Goal: Transaction & Acquisition: Purchase product/service

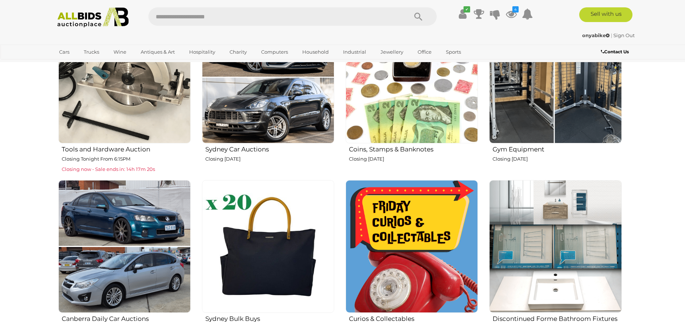
scroll to position [472, 0]
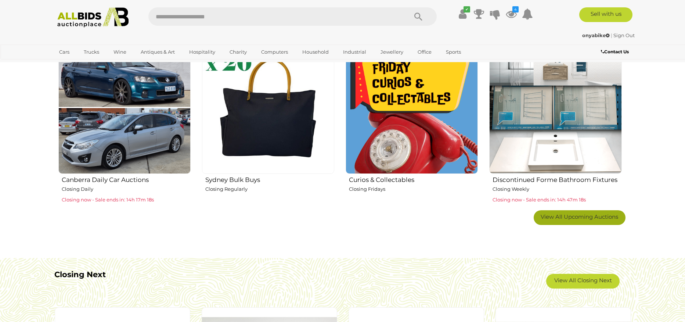
click at [573, 215] on span "View All Upcoming Auctions" at bounding box center [579, 216] width 77 height 7
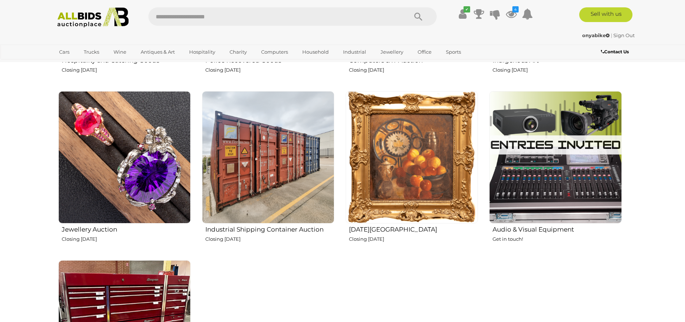
scroll to position [944, 0]
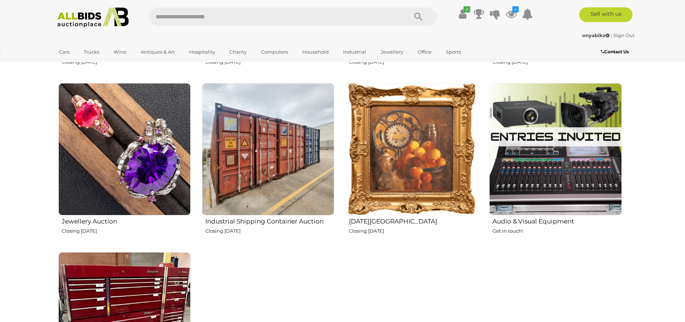
click at [397, 155] on img at bounding box center [412, 149] width 132 height 132
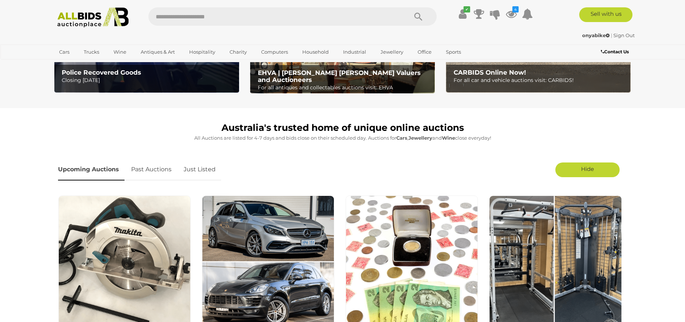
scroll to position [0, 0]
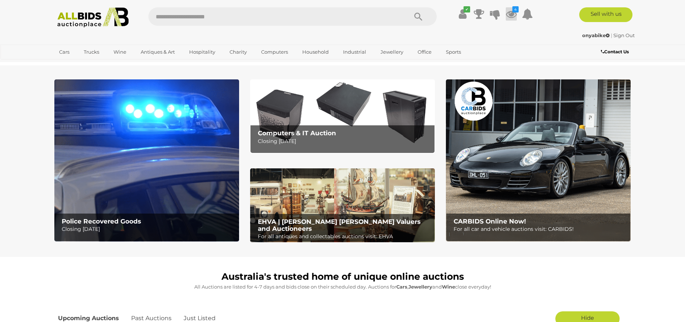
click at [513, 15] on icon at bounding box center [511, 13] width 11 height 13
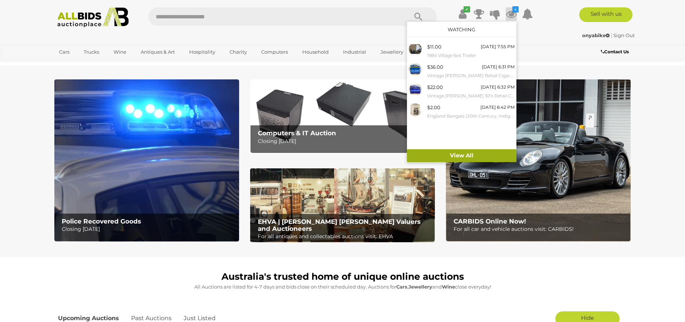
click at [462, 153] on link "View All" at bounding box center [461, 155] width 109 height 13
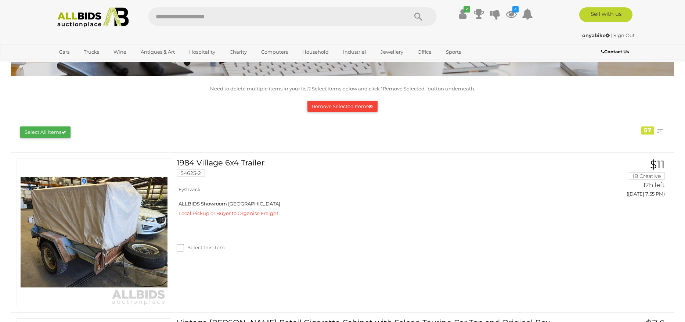
scroll to position [145, 0]
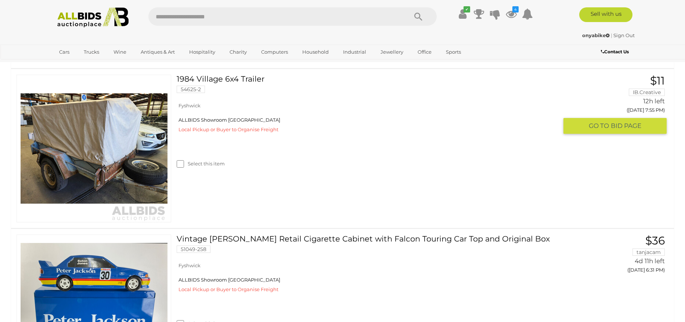
click at [109, 131] on link at bounding box center [94, 149] width 155 height 148
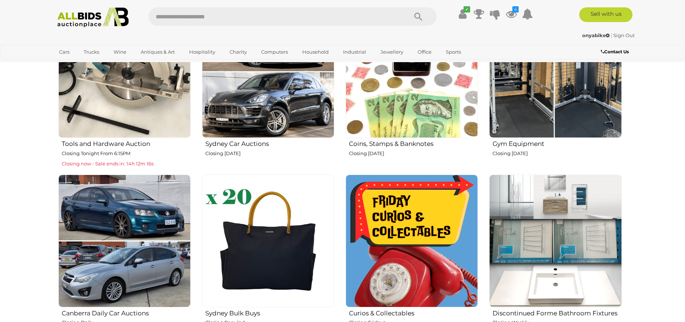
scroll to position [337, 0]
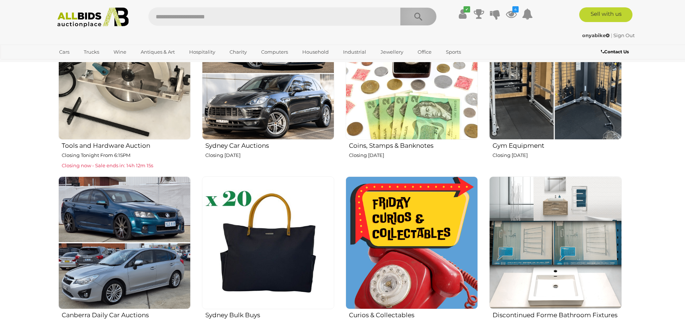
click at [415, 15] on icon "Search" at bounding box center [418, 16] width 8 height 11
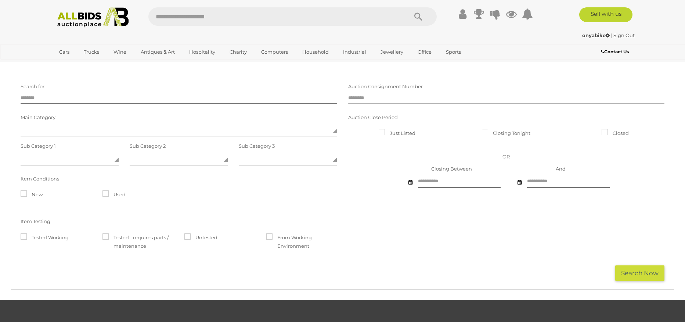
click at [374, 97] on input "text" at bounding box center [506, 98] width 317 height 11
type input "*****"
click button "Search Now" at bounding box center [639, 273] width 49 height 16
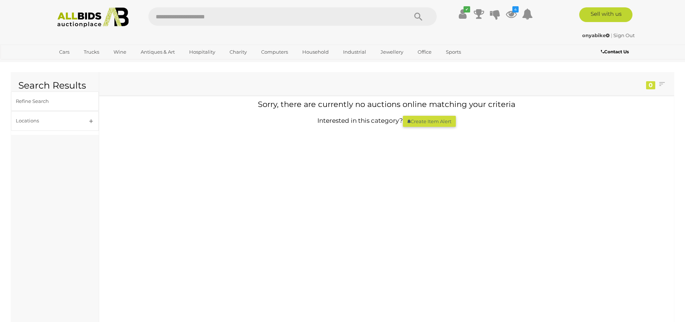
click at [420, 14] on icon "Search" at bounding box center [418, 16] width 8 height 11
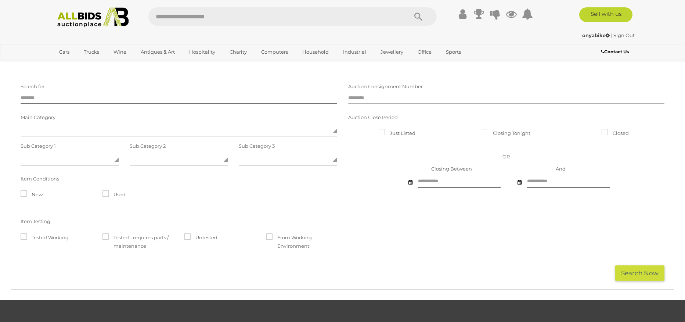
click at [372, 99] on input "text" at bounding box center [506, 98] width 317 height 11
type input "*****"
click button "Search Now" at bounding box center [639, 273] width 49 height 16
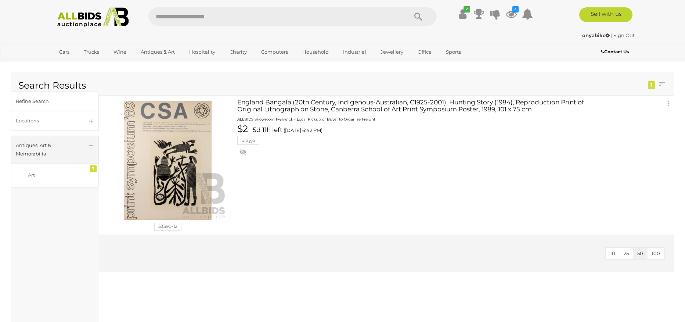
click at [416, 16] on icon "Search" at bounding box center [418, 16] width 8 height 11
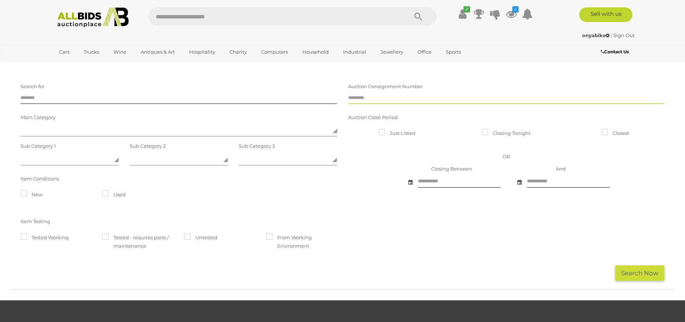
click at [360, 99] on input "text" at bounding box center [506, 98] width 317 height 11
type input "*****"
click button "Search Now" at bounding box center [639, 273] width 49 height 16
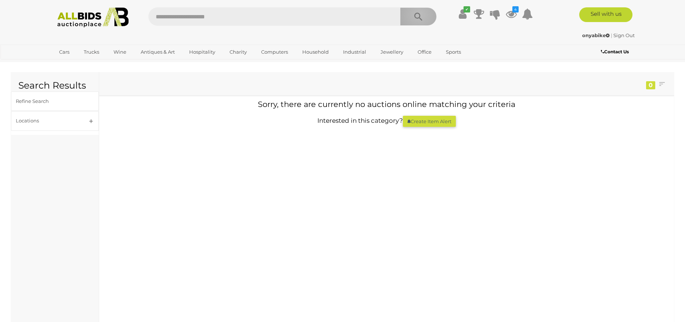
click at [419, 14] on icon "Search" at bounding box center [418, 16] width 8 height 11
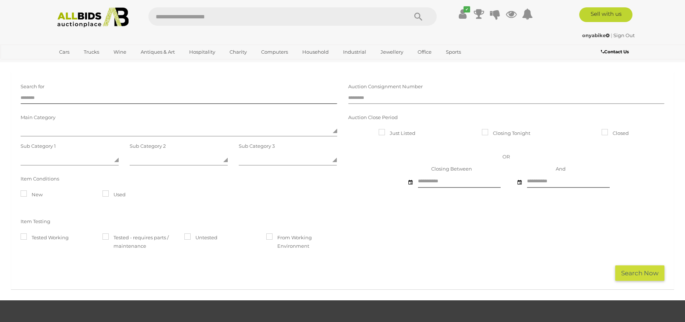
click at [367, 98] on input "text" at bounding box center [506, 98] width 317 height 11
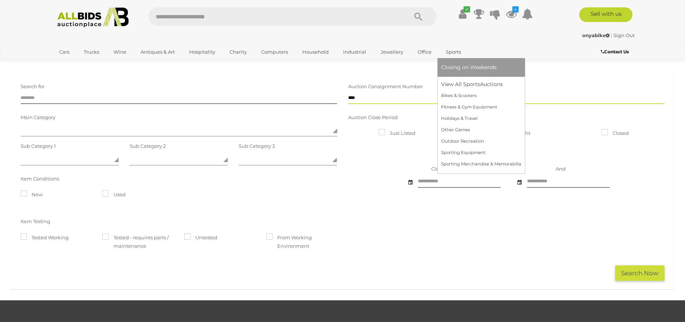
type input "*****"
click button "Search Now" at bounding box center [639, 273] width 49 height 16
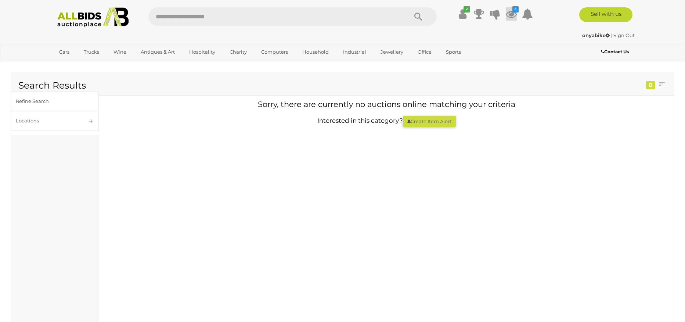
click at [512, 16] on icon at bounding box center [511, 13] width 11 height 13
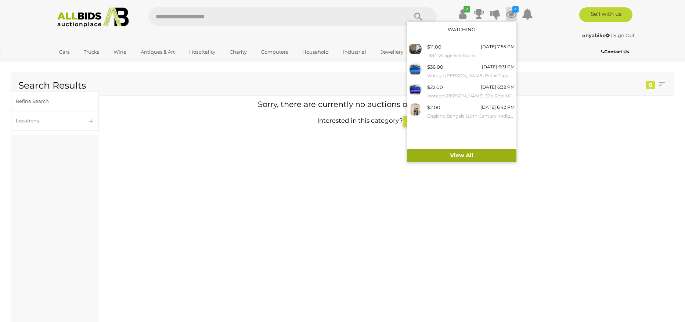
click at [464, 156] on link "View All" at bounding box center [461, 155] width 109 height 13
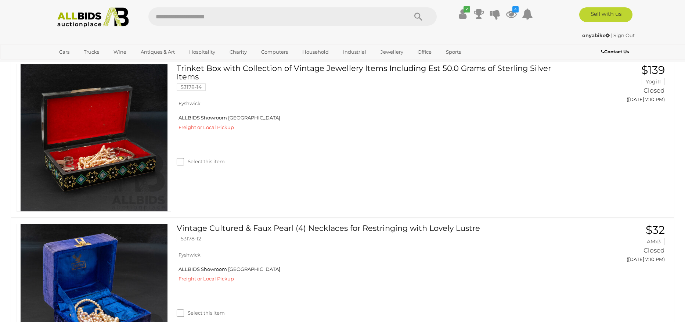
scroll to position [3229, 0]
